Goal: Task Accomplishment & Management: Manage account settings

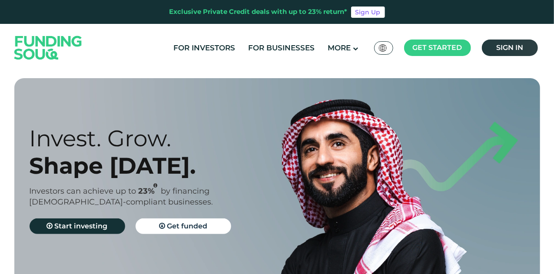
drag, startPoint x: 526, startPoint y: 33, endPoint x: 523, endPoint y: 40, distance: 8.0
click at [525, 33] on div "For Investors For Businesses More About Us Global عربي" at bounding box center [277, 48] width 530 height 48
click at [520, 45] on span "Sign in" at bounding box center [510, 47] width 27 height 8
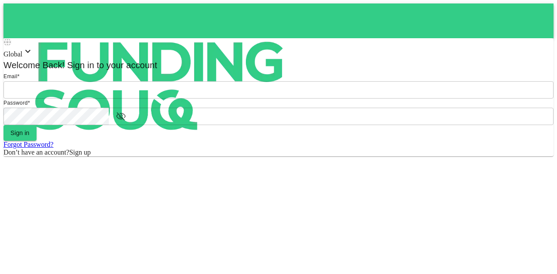
type input "mohanad.y.yasin@hotmail.com"
click at [236, 157] on form "Email * email mohanad.y.yasin@hotmail.com email Password * password password Si…" at bounding box center [278, 114] width 550 height 84
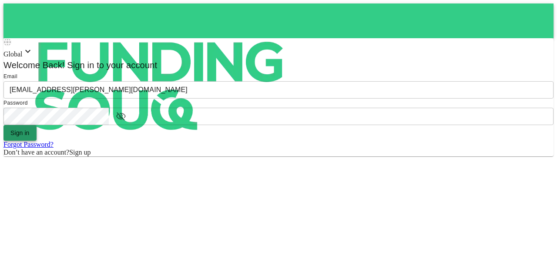
click at [37, 141] on button "Sign in" at bounding box center [19, 133] width 33 height 16
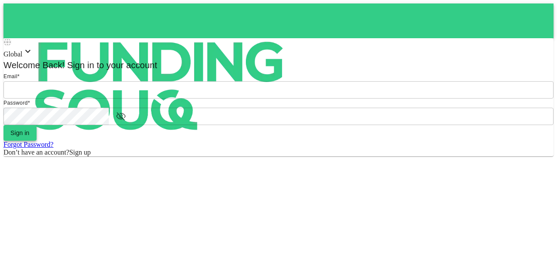
type input "[EMAIL_ADDRESS][PERSON_NAME][DOMAIN_NAME]"
click at [37, 141] on button "Sign in" at bounding box center [19, 133] width 33 height 16
click at [233, 157] on form "Email * email mohanad.y.yasin@hotmail.com email Password * password password Si…" at bounding box center [278, 114] width 550 height 84
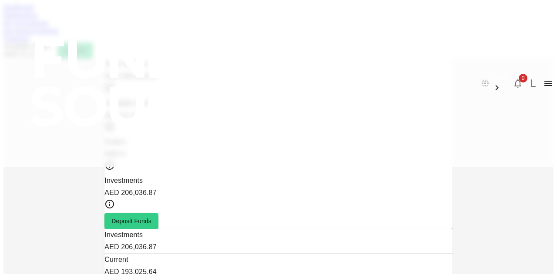
click at [59, 34] on link "Investment Settings" at bounding box center [30, 30] width 55 height 7
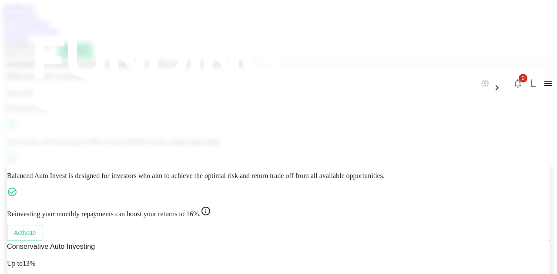
click at [49, 27] on link "My Investments" at bounding box center [25, 22] width 45 height 7
